Goal: Find specific page/section: Find specific page/section

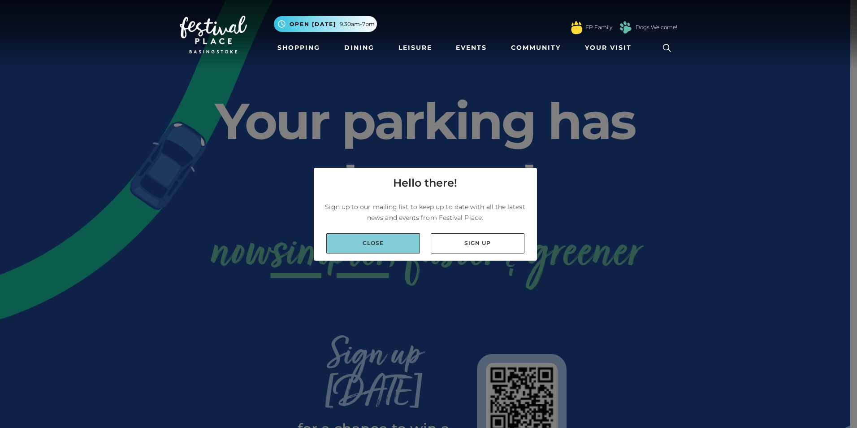
click at [403, 233] on link "Close" at bounding box center [373, 243] width 94 height 20
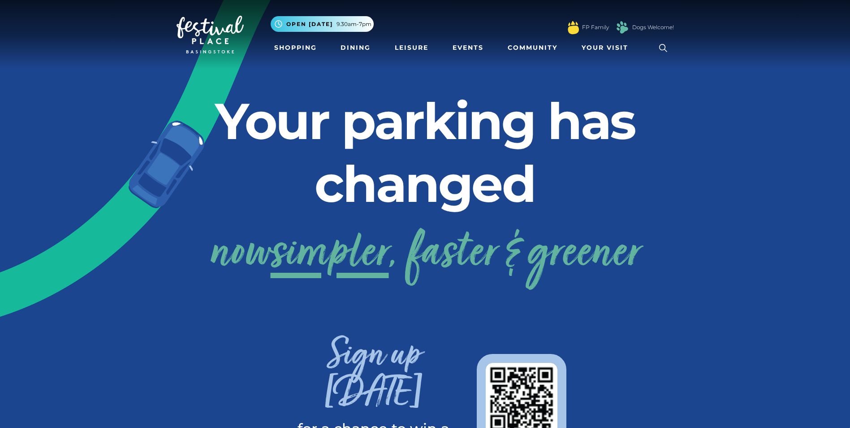
click at [628, 245] on link "now simpler , faster & greener" at bounding box center [425, 254] width 430 height 72
click at [294, 48] on link "Shopping" at bounding box center [296, 47] width 50 height 17
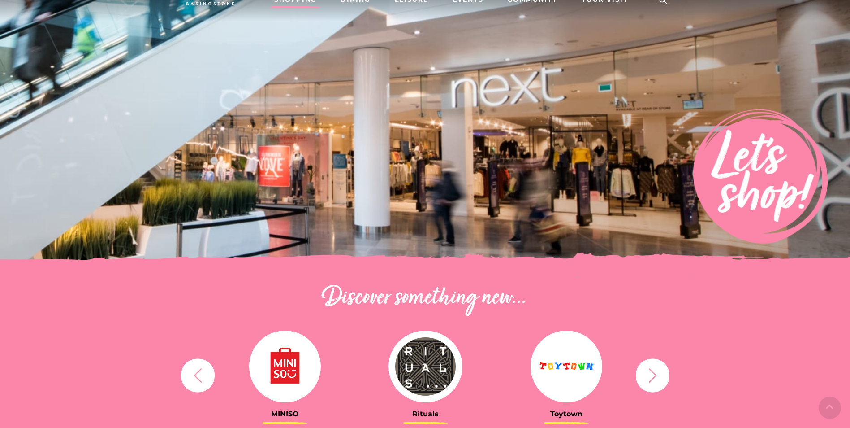
scroll to position [134, 0]
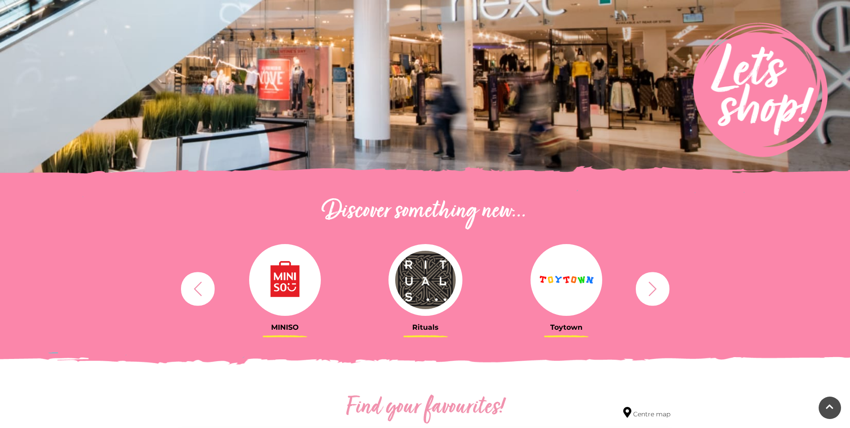
click at [651, 299] on button "button" at bounding box center [653, 289] width 34 height 34
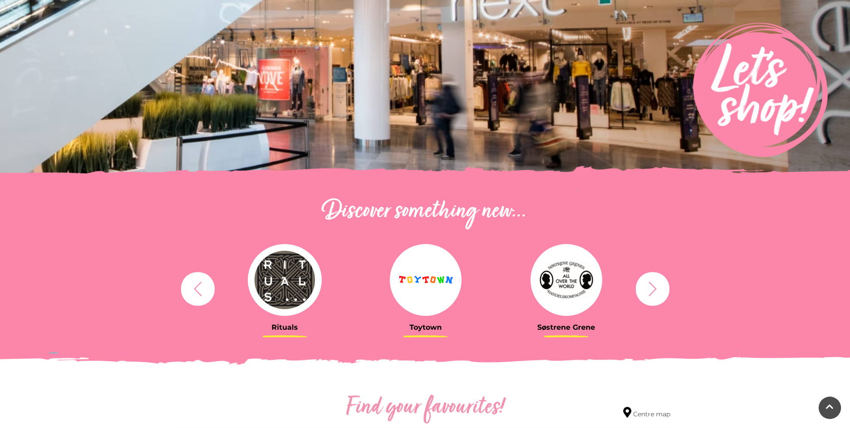
click at [651, 299] on button "button" at bounding box center [653, 289] width 34 height 34
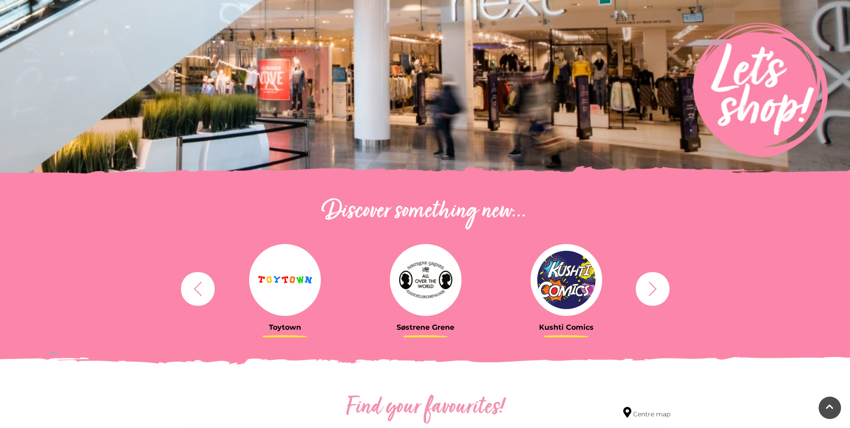
click at [651, 299] on button "button" at bounding box center [653, 289] width 34 height 34
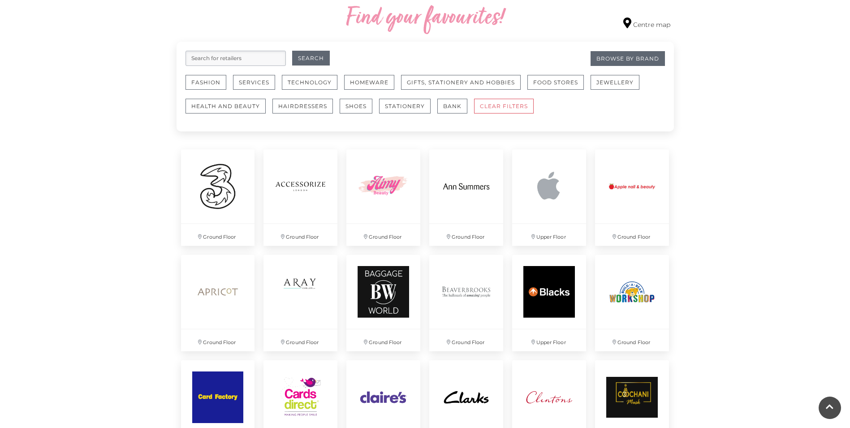
scroll to position [403, 0]
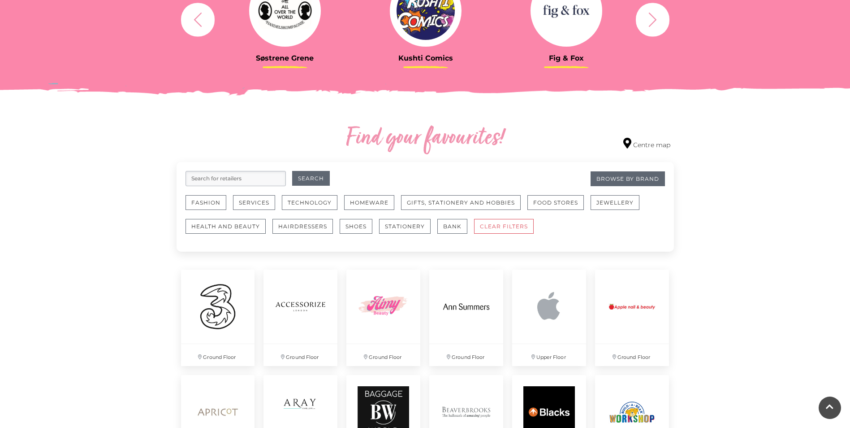
click at [222, 181] on input "search" at bounding box center [236, 178] width 100 height 15
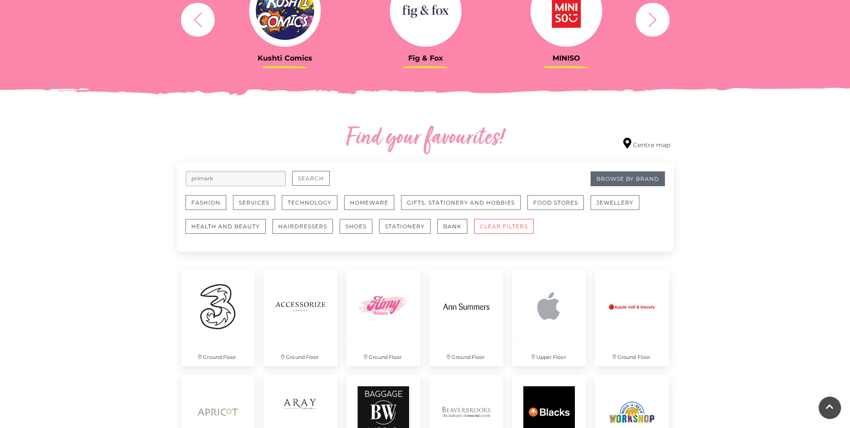
type input "primark"
click at [315, 179] on button "Search" at bounding box center [311, 178] width 38 height 15
